Goal: Task Accomplishment & Management: Use online tool/utility

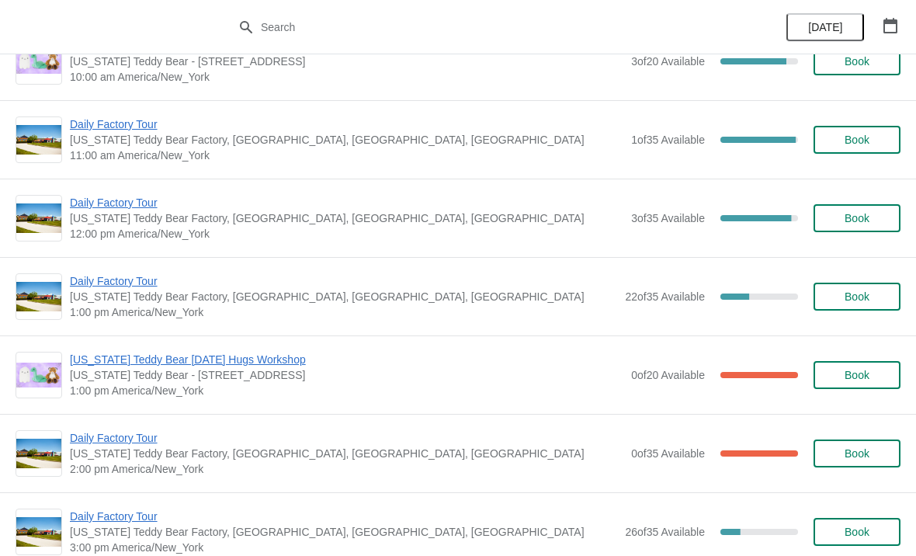
scroll to position [122, 0]
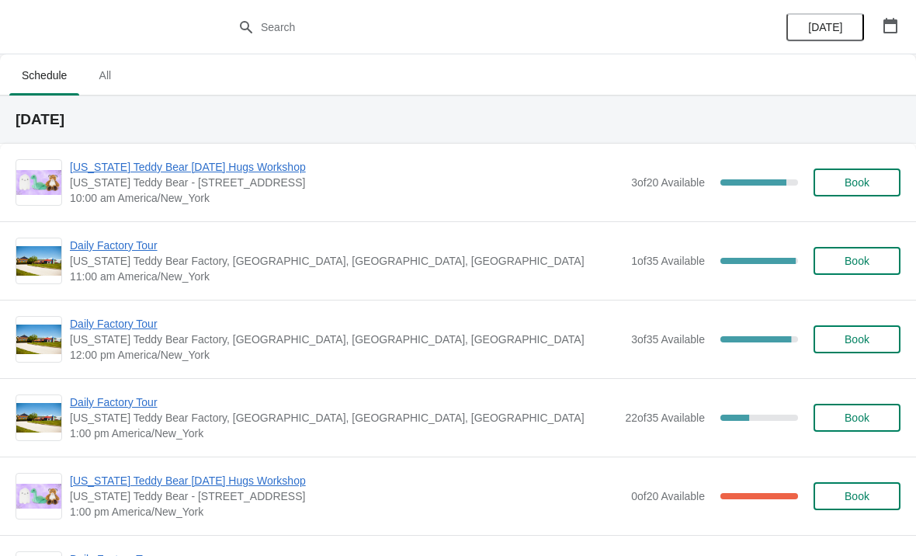
click at [278, 476] on span "[US_STATE] Teddy Bear [DATE] Hugs Workshop" at bounding box center [347, 481] width 554 height 16
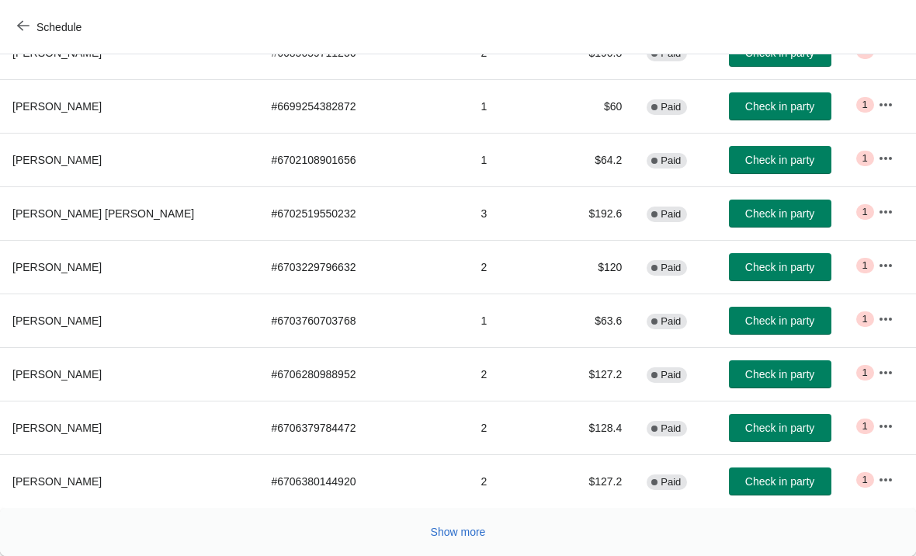
scroll to position [285, 0]
click at [35, 19] on button "Schedule" at bounding box center [51, 27] width 86 height 28
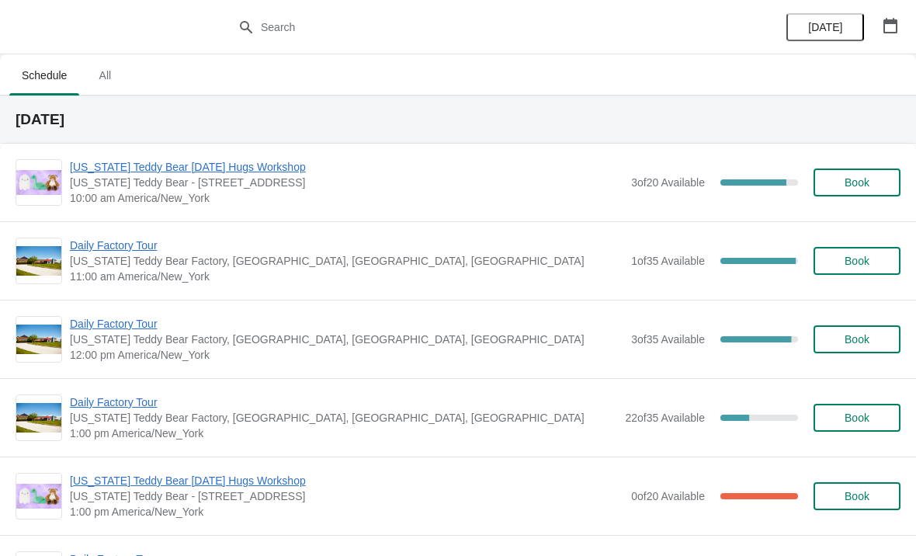
click at [278, 170] on span "[US_STATE] Teddy Bear [DATE] Hugs Workshop" at bounding box center [347, 167] width 554 height 16
click at [59, 248] on img at bounding box center [38, 261] width 45 height 30
click at [109, 251] on span "Daily Factory Tour" at bounding box center [347, 246] width 554 height 16
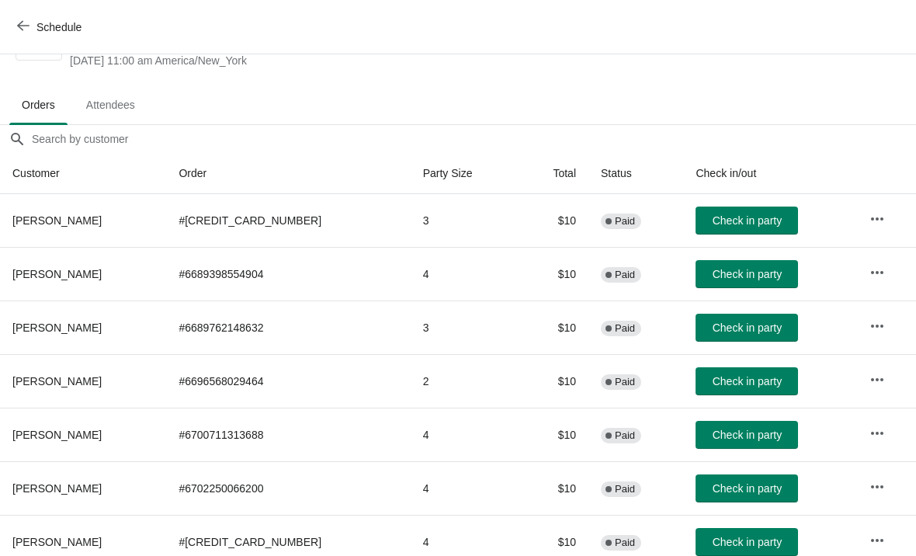
scroll to position [64, 0]
click at [713, 381] on span "Check in party" at bounding box center [747, 381] width 69 height 12
